Goal: Information Seeking & Learning: Check status

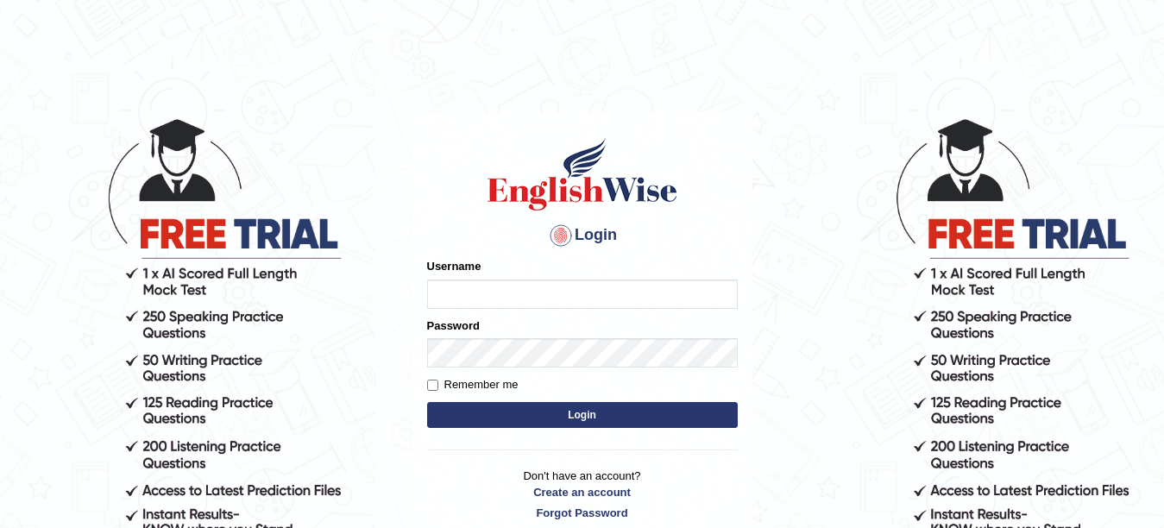
click at [476, 283] on input "Username" at bounding box center [582, 293] width 311 height 29
type input "Farzana12"
click at [498, 367] on form "Please fix the following errors: Username Farzana12 Password Remember me Login" at bounding box center [582, 344] width 311 height 173
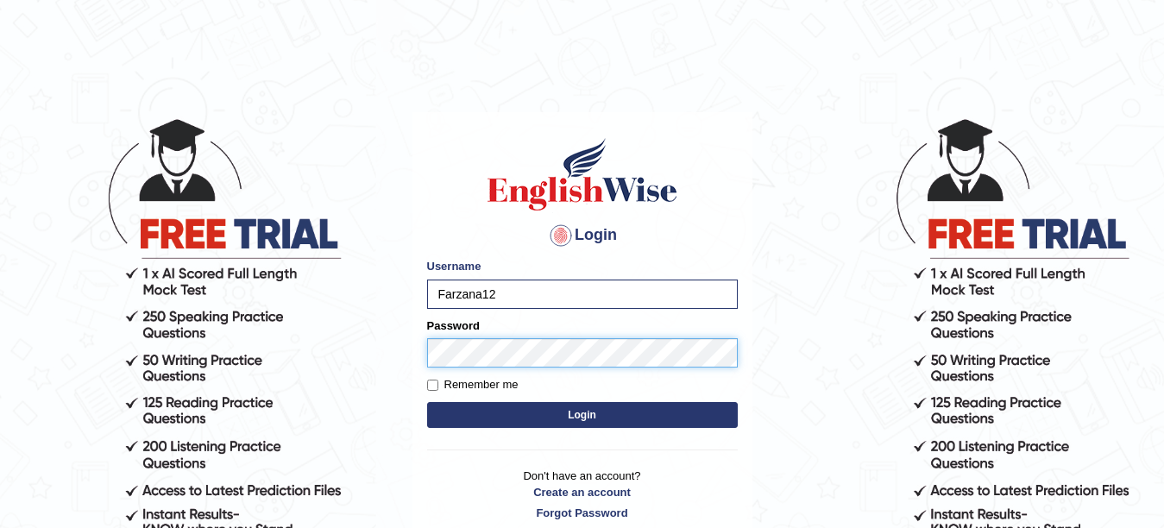
click at [427, 402] on button "Login" at bounding box center [582, 415] width 311 height 26
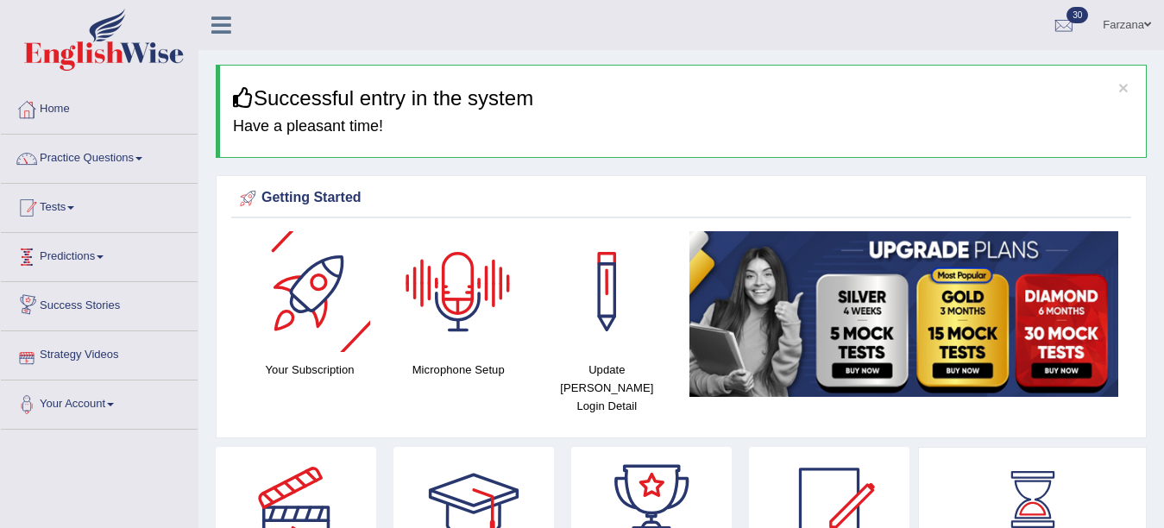
click at [53, 211] on link "Tests" at bounding box center [99, 205] width 197 height 43
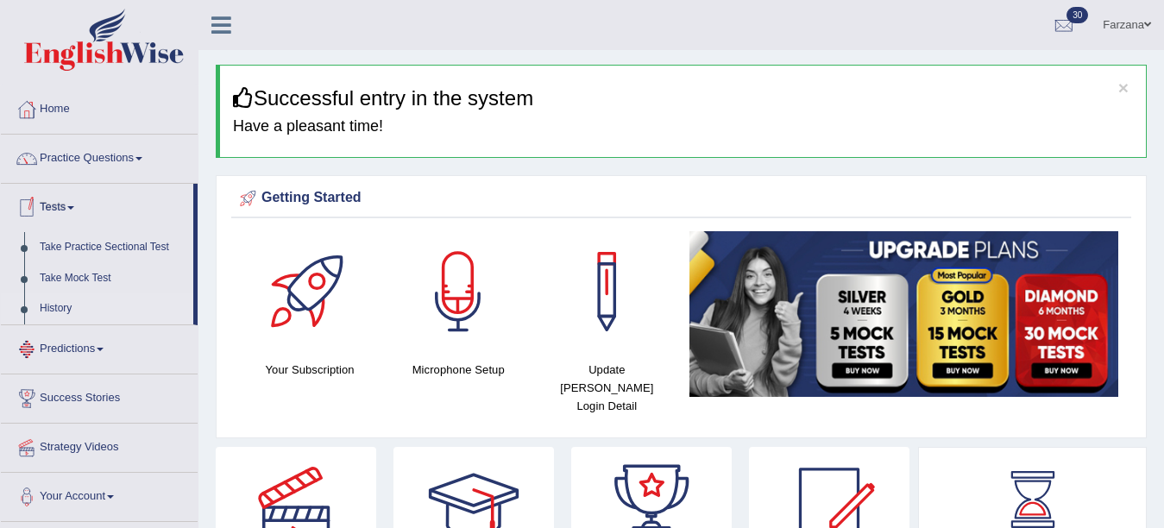
click at [58, 310] on link "History" at bounding box center [112, 308] width 161 height 31
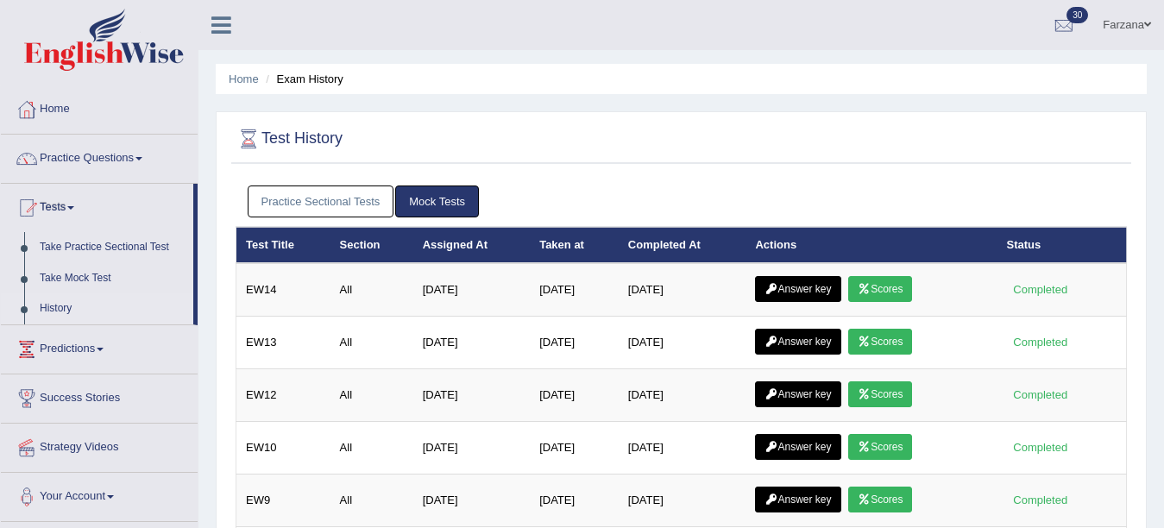
click at [864, 285] on link "Scores" at bounding box center [880, 289] width 64 height 26
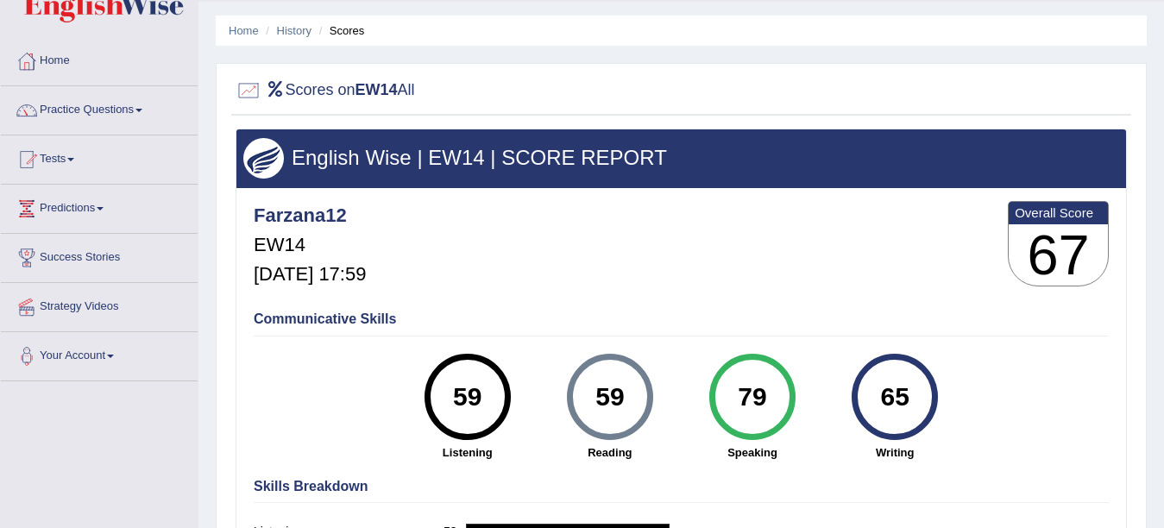
scroll to position [67, 0]
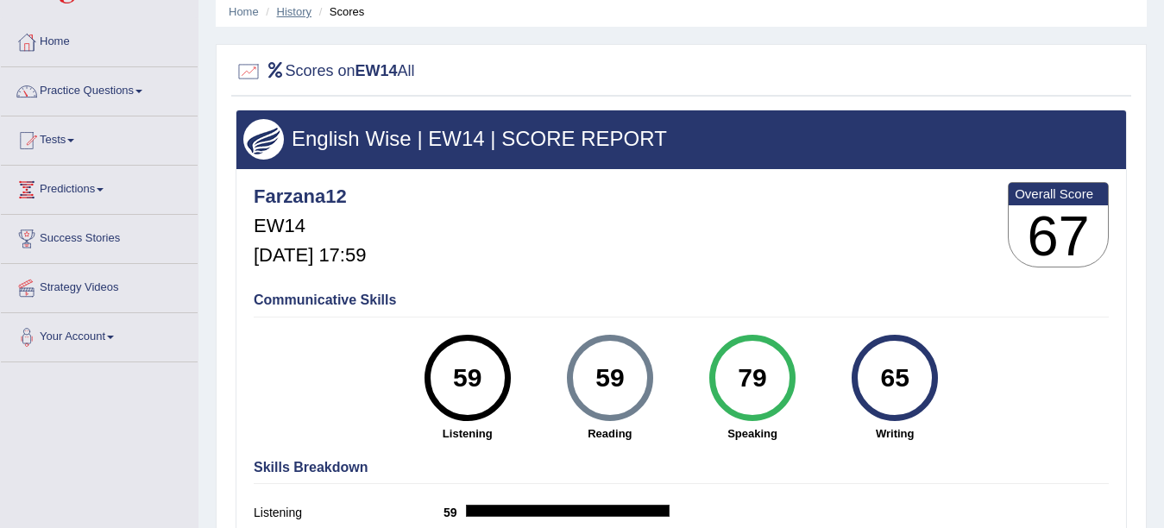
click at [294, 13] on link "History" at bounding box center [294, 11] width 35 height 13
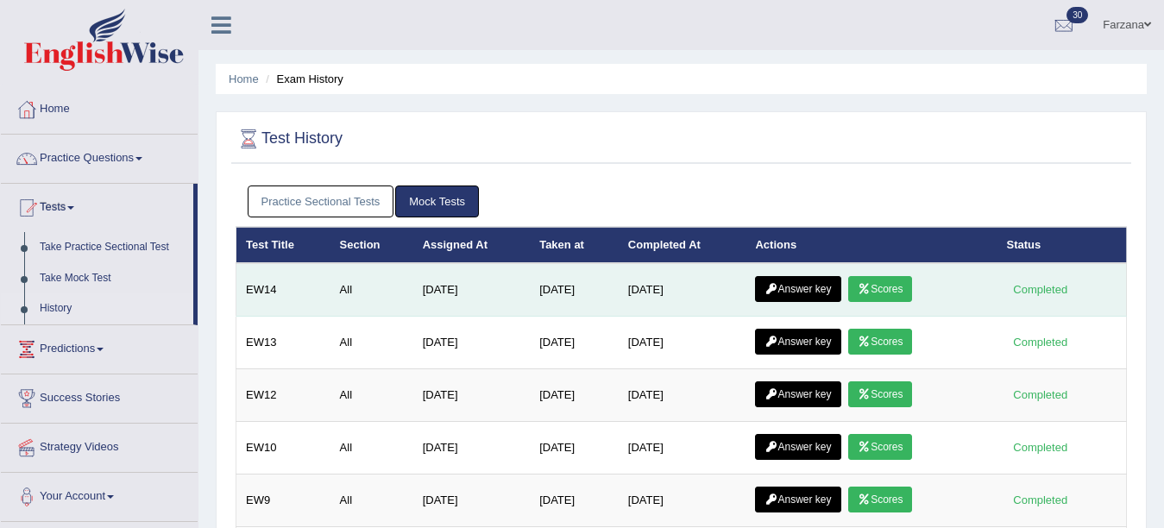
click at [826, 294] on link "Answer key" at bounding box center [797, 289] width 85 height 26
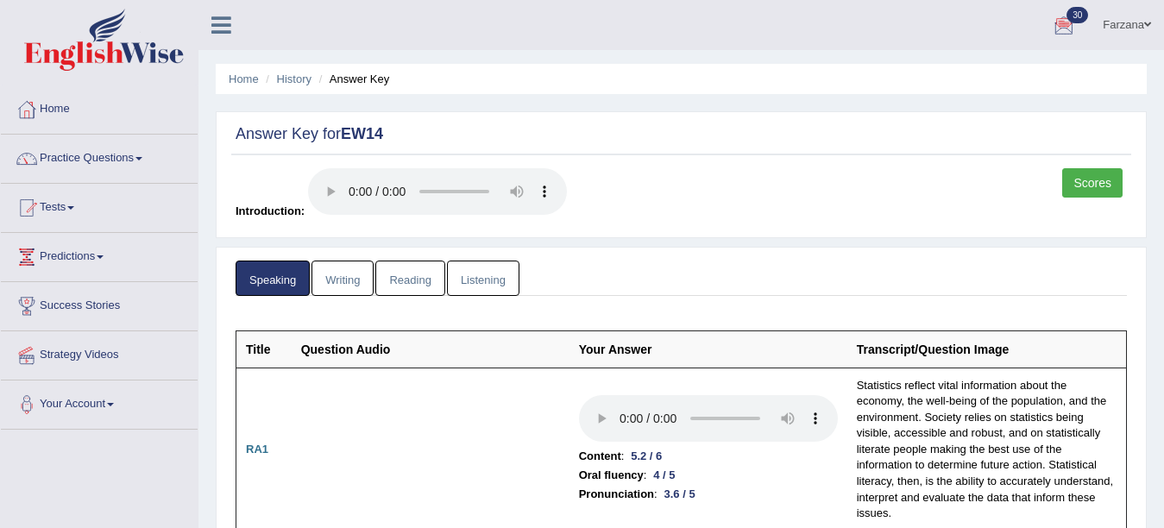
click at [361, 290] on link "Writing" at bounding box center [342, 278] width 62 height 35
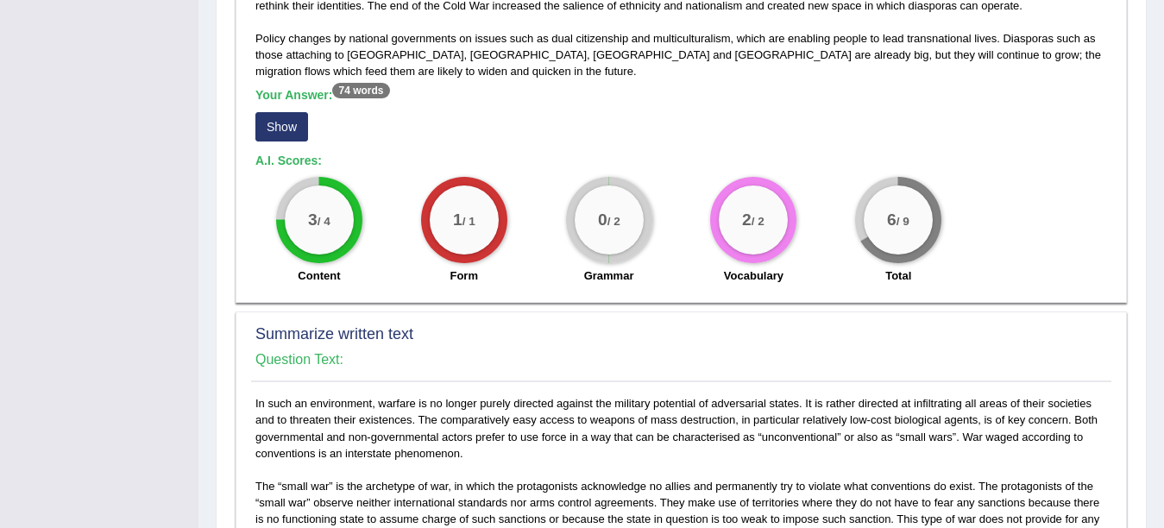
scroll to position [535, 0]
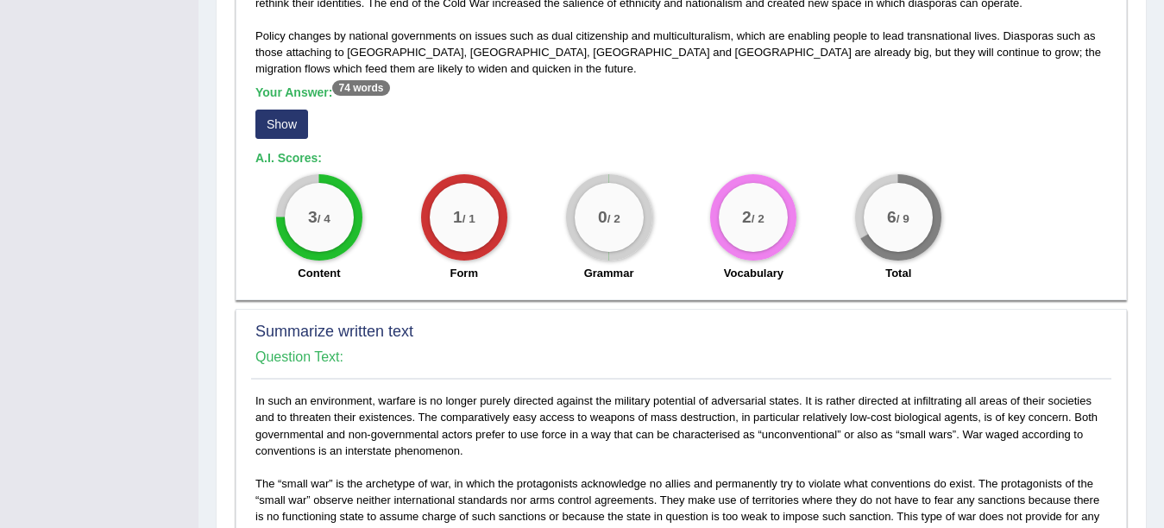
click at [286, 122] on button "Show" at bounding box center [281, 124] width 53 height 29
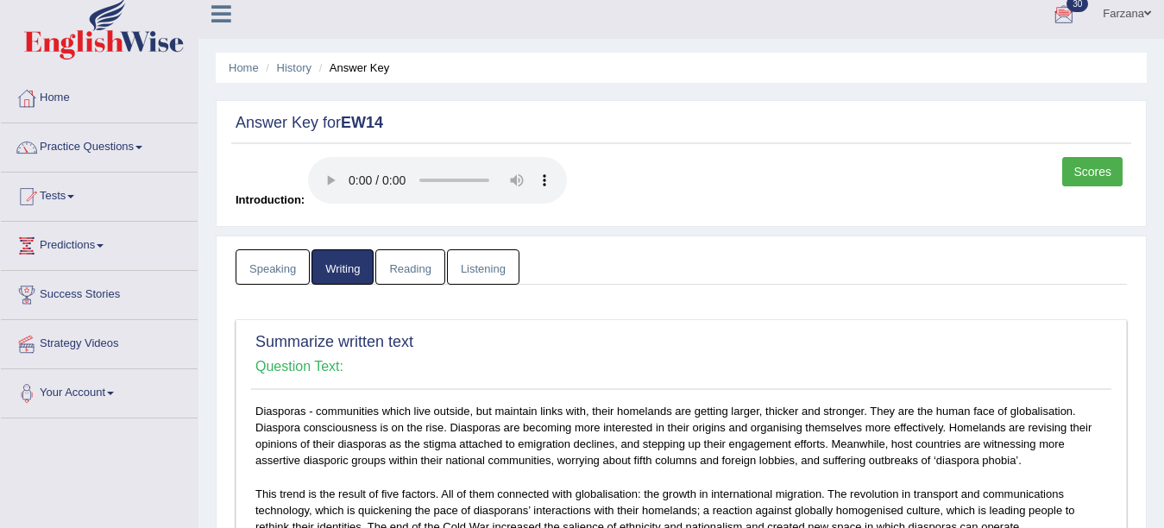
scroll to position [0, 0]
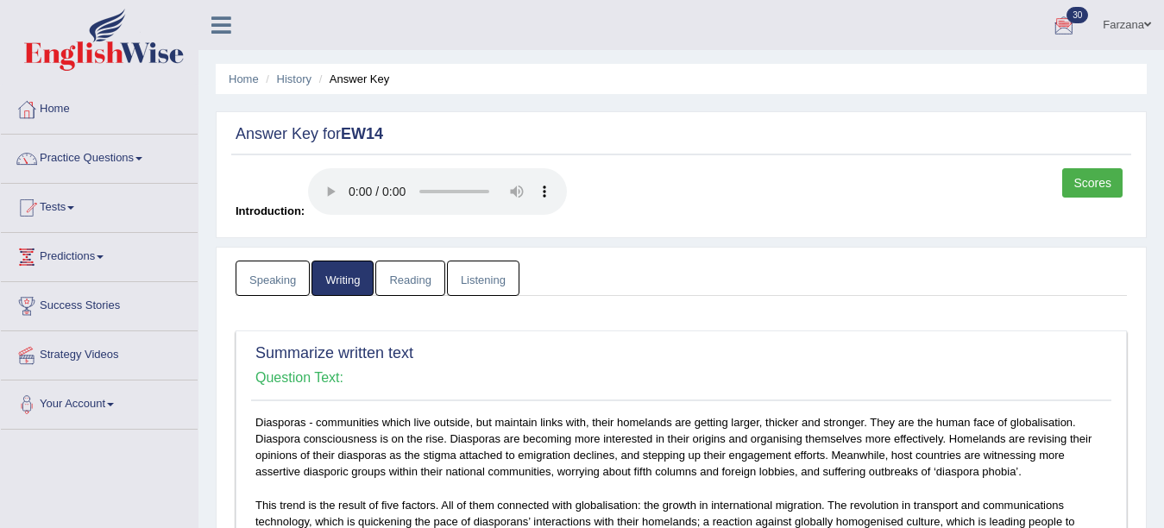
click at [408, 288] on link "Reading" at bounding box center [409, 278] width 69 height 35
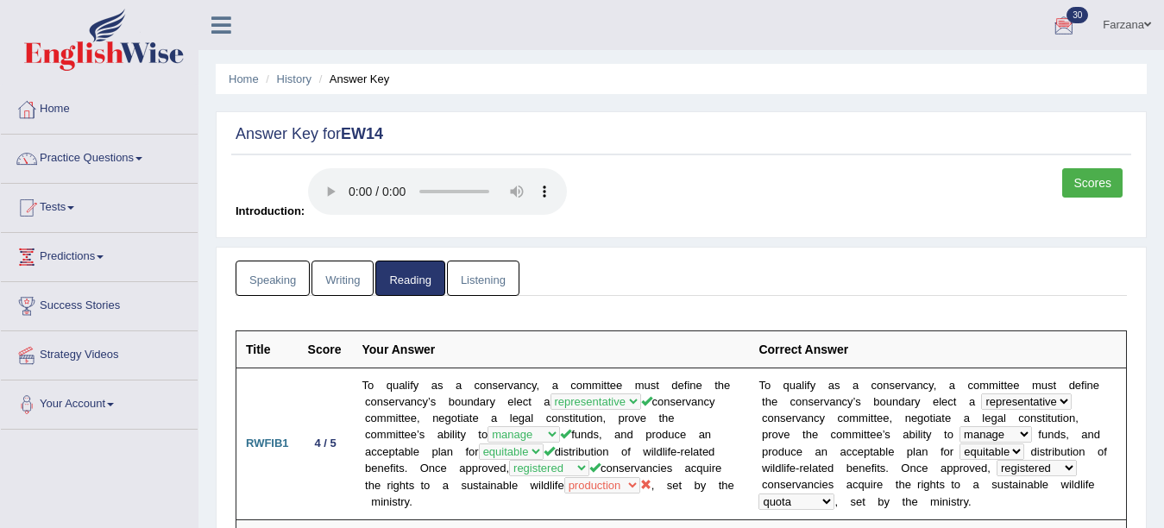
click at [447, 275] on link "Listening" at bounding box center [483, 278] width 72 height 35
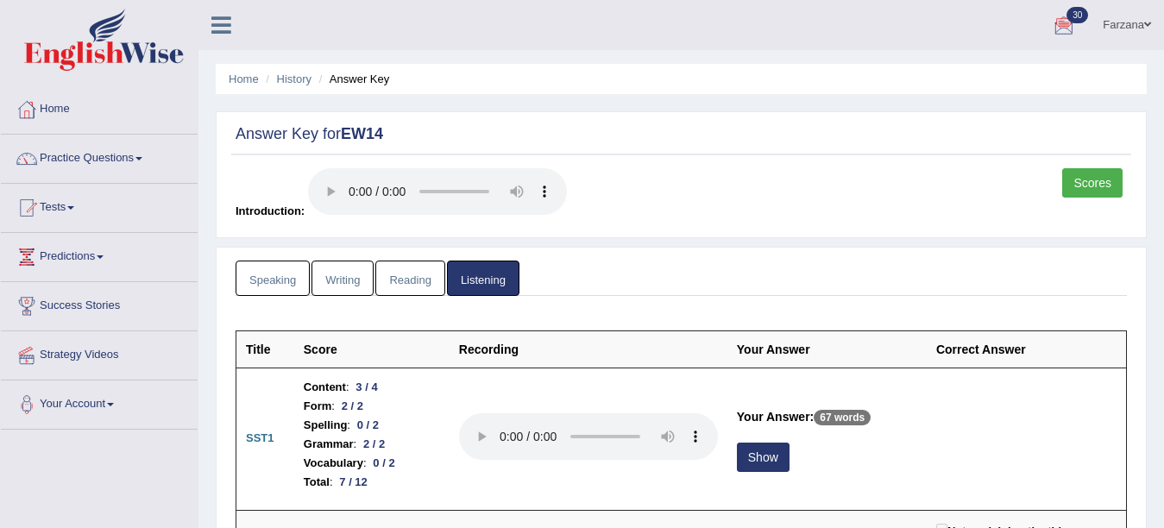
click at [340, 276] on link "Writing" at bounding box center [342, 278] width 62 height 35
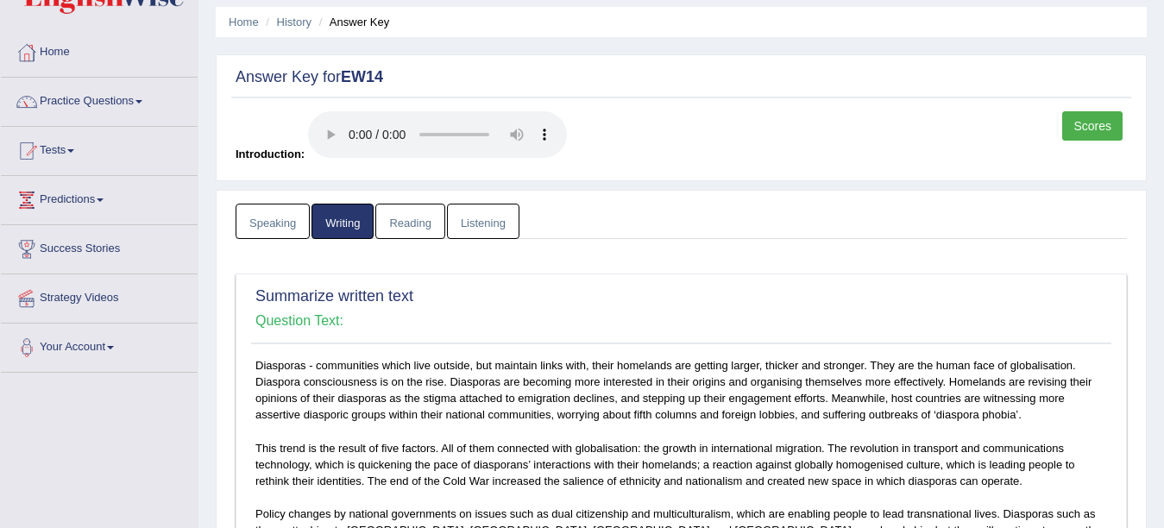
scroll to position [60, 0]
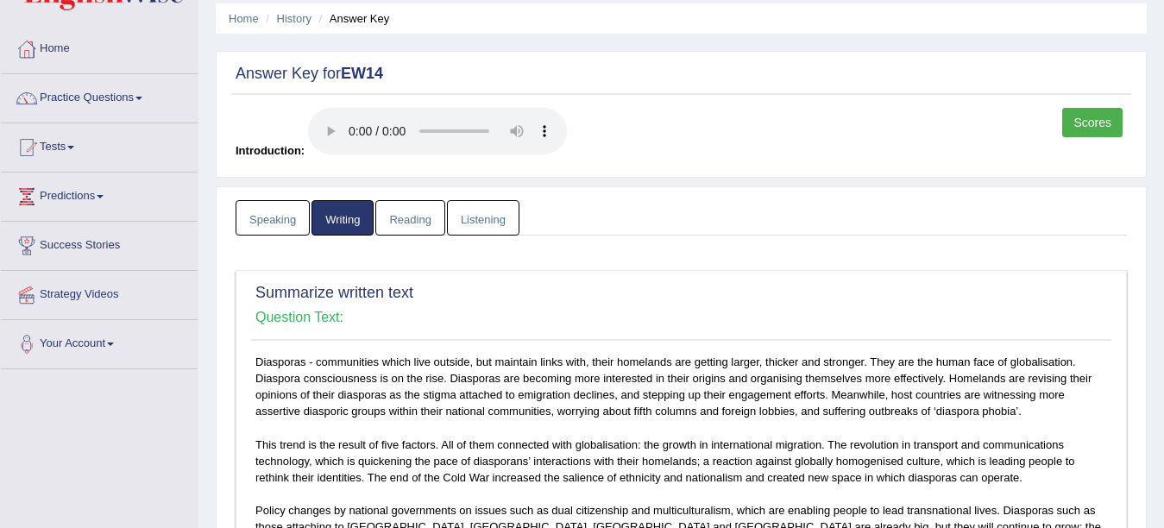
click at [435, 218] on link "Reading" at bounding box center [409, 217] width 69 height 35
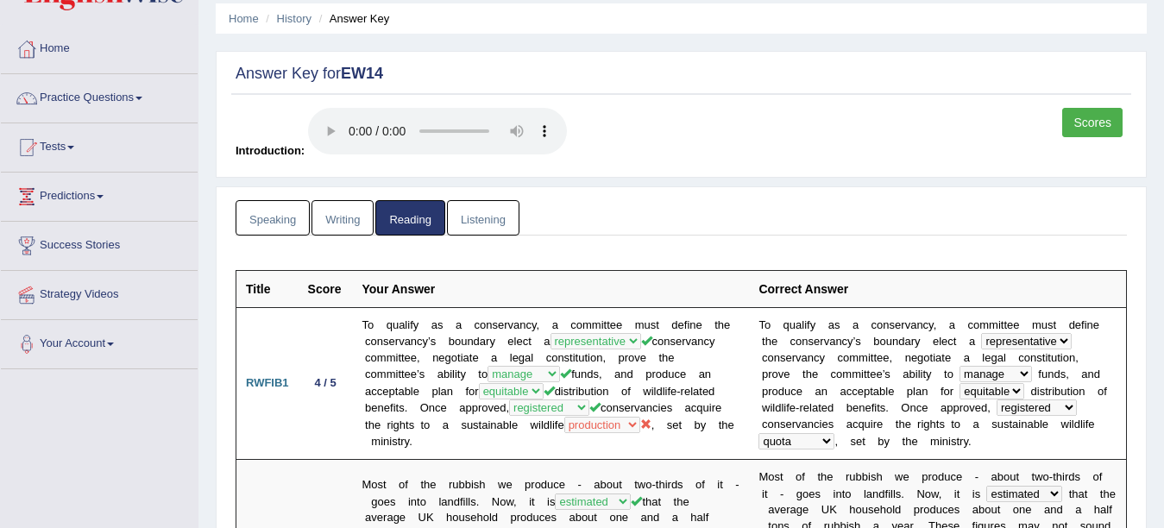
scroll to position [0, 0]
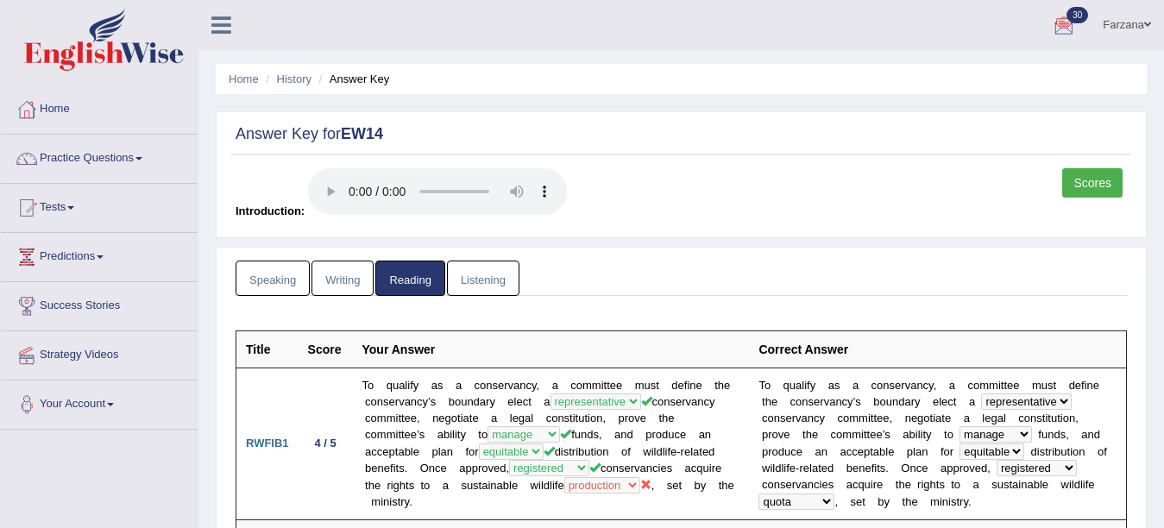
click at [1128, 18] on link "Farzana" at bounding box center [1127, 22] width 74 height 45
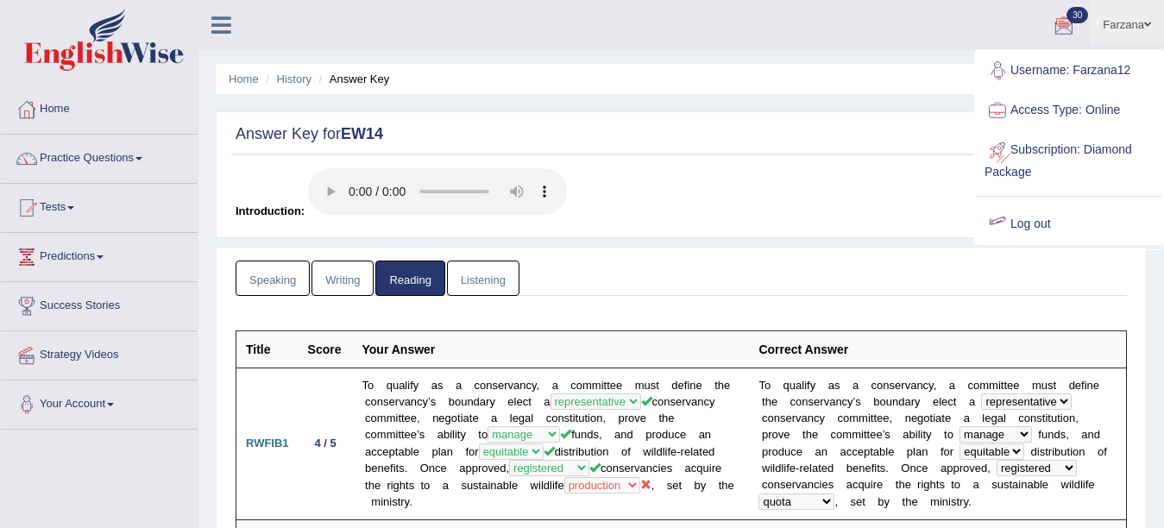
click at [1037, 220] on link "Log out" at bounding box center [1069, 224] width 186 height 40
